Goal: Information Seeking & Learning: Learn about a topic

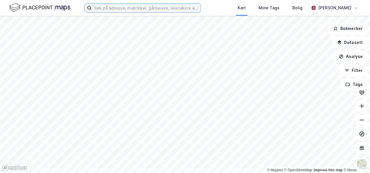
click at [125, 7] on input at bounding box center [146, 7] width 109 height 9
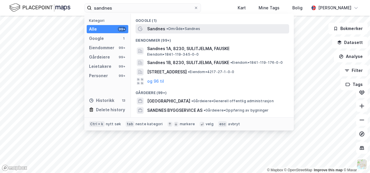
click at [152, 27] on span "Sandnes" at bounding box center [156, 28] width 18 height 7
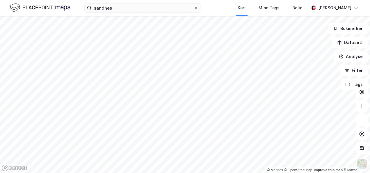
click at [276, 0] on html "sandnes Kart Mine Tags Bolig [PERSON_NAME] © Mapbox © OpenStreetMap Improve thi…" at bounding box center [185, 86] width 370 height 173
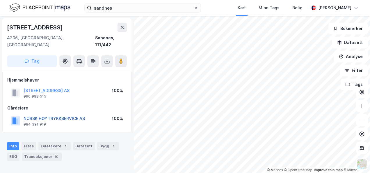
click at [0, 0] on button "NORSK HØYTRYKKSERVICE AS" at bounding box center [0, 0] width 0 height 0
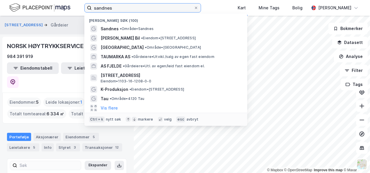
drag, startPoint x: 118, startPoint y: 6, endPoint x: 73, endPoint y: 10, distance: 44.9
click at [74, 10] on div "sandnes Nylige søk (100) Sandnes • Område • Sandnes [PERSON_NAME] Bil • Eiendom…" at bounding box center [185, 8] width 370 height 16
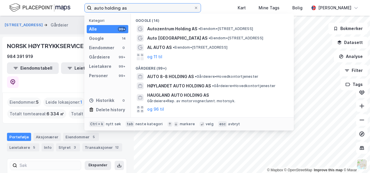
drag, startPoint x: 117, startPoint y: 7, endPoint x: 38, endPoint y: -3, distance: 80.3
click at [38, 0] on html "auto holding as Kategori Alle 99+ Google 14 Eiendommer 0 Gårdeiere 99+ Leietake…" at bounding box center [185, 86] width 370 height 173
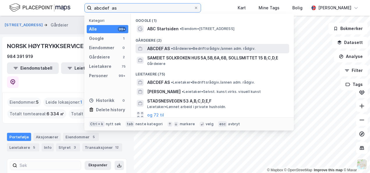
type input "abcdef as"
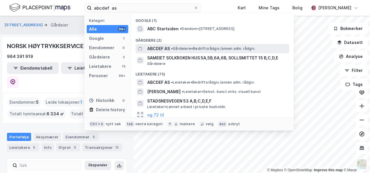
click at [159, 48] on span "ABCDEF AS" at bounding box center [158, 48] width 23 height 7
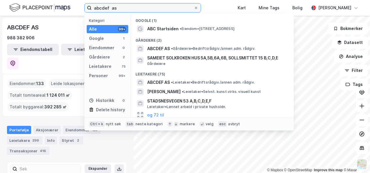
drag, startPoint x: 128, startPoint y: 10, endPoint x: 53, endPoint y: -1, distance: 76.0
click at [53, 0] on html "abcdef as Kategori Alle 99+ Google 1 Eiendommer 0 Gårdeiere 2 Leietakere 75 Per…" at bounding box center [185, 86] width 370 height 173
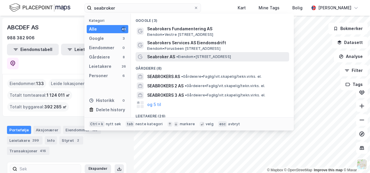
click at [157, 55] on span "Seabroker AS" at bounding box center [161, 56] width 28 height 7
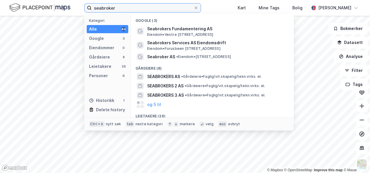
click at [125, 8] on input "seabroker" at bounding box center [143, 7] width 102 height 9
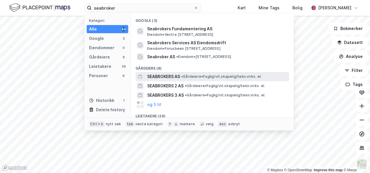
click at [160, 74] on span "SEABROKERS AS" at bounding box center [163, 76] width 33 height 7
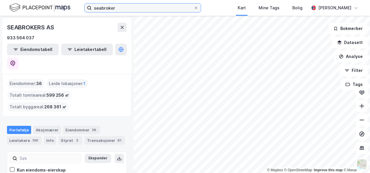
click at [128, 7] on input "seabroker" at bounding box center [143, 7] width 102 height 9
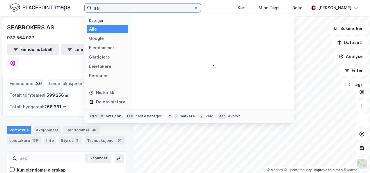
type input "s"
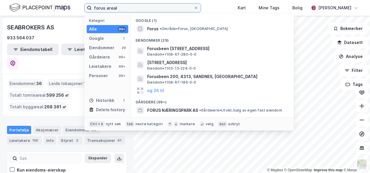
type input "forus areal"
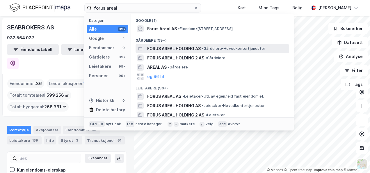
click at [161, 49] on span "FORUS AREAL HOLDING AS" at bounding box center [174, 48] width 54 height 7
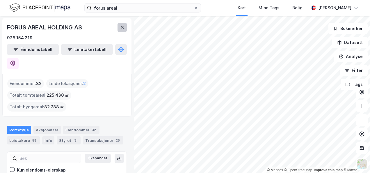
click at [123, 26] on div "© Mapbox © OpenStreetMap Improve this map © Maxar FORUS AREAL HOLDING AS 928 15…" at bounding box center [185, 94] width 370 height 157
click at [246, 172] on html "forus areal Kart Mine Tags Bolig [PERSON_NAME] © Mapbox © OpenStreetMap Improve…" at bounding box center [185, 86] width 370 height 173
click at [224, 172] on html "forus areal Kart Mine Tags Bolig [PERSON_NAME] © Mapbox © OpenStreetMap Improve…" at bounding box center [185, 86] width 370 height 173
